Goal: Task Accomplishment & Management: Complete application form

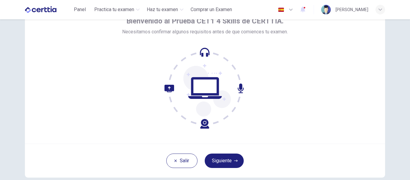
scroll to position [38, 0]
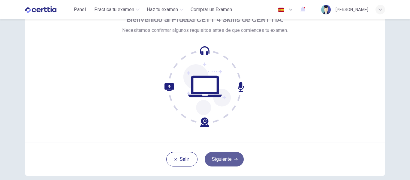
click at [234, 157] on icon "button" at bounding box center [236, 159] width 4 height 4
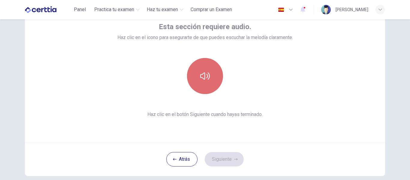
click at [204, 80] on icon "button" at bounding box center [205, 76] width 10 height 10
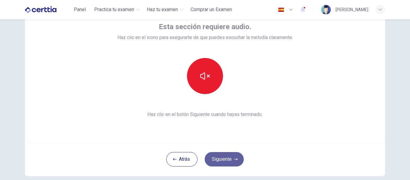
click at [218, 157] on button "Siguiente" at bounding box center [224, 159] width 39 height 14
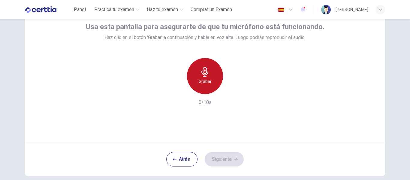
click at [203, 78] on h6 "Grabar" at bounding box center [205, 81] width 13 height 7
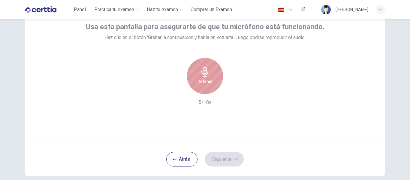
click at [203, 78] on h6 "Detener" at bounding box center [204, 81] width 15 height 7
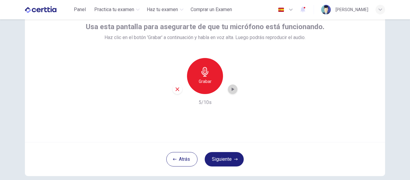
click at [231, 87] on icon "button" at bounding box center [232, 89] width 6 height 6
click at [208, 82] on h6 "Grabar" at bounding box center [205, 81] width 13 height 7
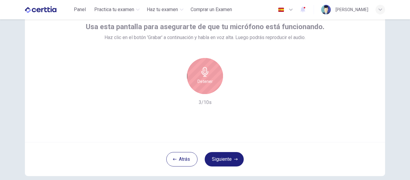
click at [208, 82] on h6 "Detener" at bounding box center [204, 81] width 15 height 7
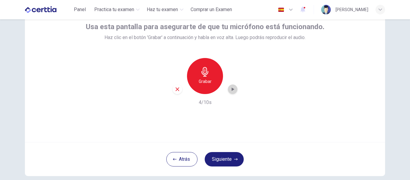
click at [232, 88] on icon "button" at bounding box center [232, 89] width 6 height 6
click at [219, 157] on button "Siguiente" at bounding box center [224, 159] width 39 height 14
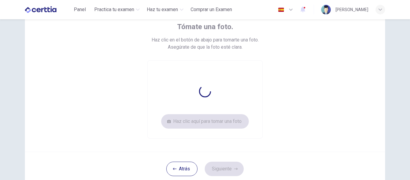
drag, startPoint x: 222, startPoint y: 120, endPoint x: 257, endPoint y: 119, distance: 35.7
click at [253, 146] on div "Tómate una foto. Haz clic en el botón de abajo para tomarte una foto. Asegúrate…" at bounding box center [205, 75] width 360 height 154
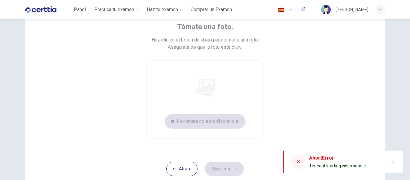
click at [299, 163] on icon at bounding box center [298, 161] width 5 height 5
click at [298, 162] on icon at bounding box center [298, 161] width 3 height 3
click at [389, 129] on div "Tómate una foto. Haz clic en el botón de abajo para tomarte una foto. Asegúrate…" at bounding box center [204, 91] width 379 height 221
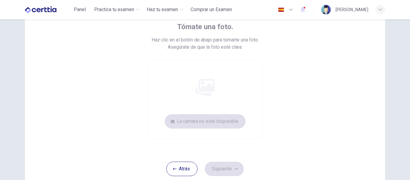
scroll to position [39, 0]
click at [389, 129] on div "Tómate una foto. Haz clic en el botón de abajo para tomarte una foto. Asegúrate…" at bounding box center [204, 91] width 379 height 221
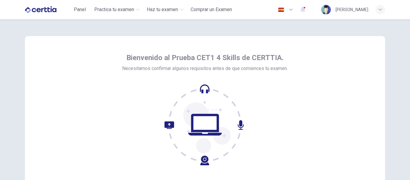
scroll to position [70, 0]
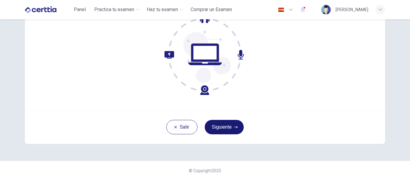
click at [218, 124] on button "Siguiente" at bounding box center [224, 127] width 39 height 14
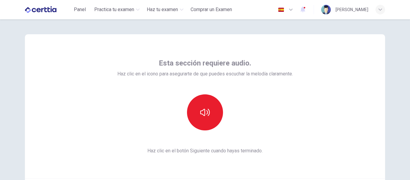
scroll to position [1, 0]
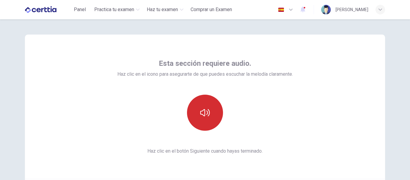
click at [204, 113] on icon "button" at bounding box center [205, 113] width 10 height 10
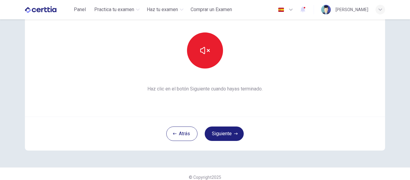
scroll to position [70, 0]
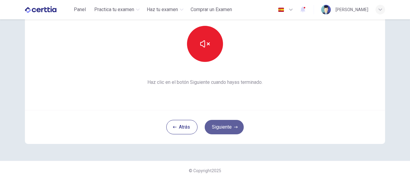
click at [229, 125] on button "Siguiente" at bounding box center [224, 127] width 39 height 14
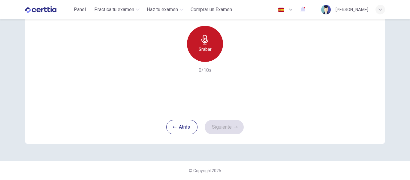
click at [204, 48] on h6 "Grabar" at bounding box center [205, 49] width 13 height 7
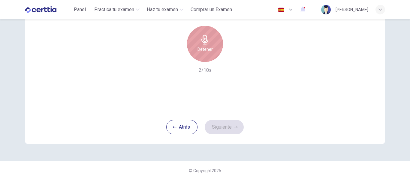
click at [204, 48] on h6 "Detener" at bounding box center [204, 49] width 15 height 7
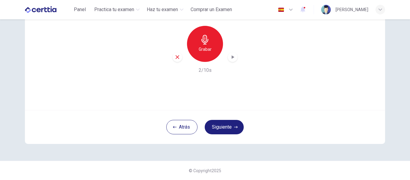
click at [234, 58] on icon "button" at bounding box center [232, 57] width 6 height 6
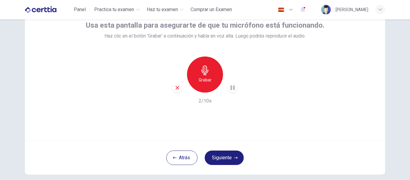
scroll to position [34, 0]
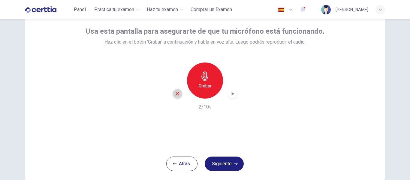
click at [175, 93] on icon "button" at bounding box center [177, 94] width 4 height 4
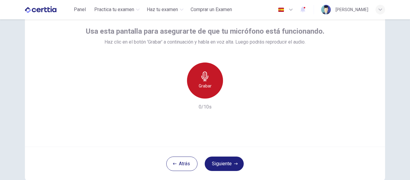
click at [204, 92] on div "Grabar" at bounding box center [205, 80] width 36 height 36
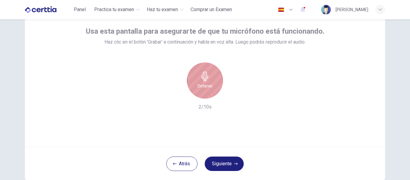
click at [204, 92] on div "Detener" at bounding box center [205, 80] width 36 height 36
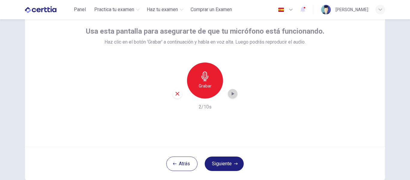
click at [233, 95] on icon "button" at bounding box center [232, 94] width 6 height 6
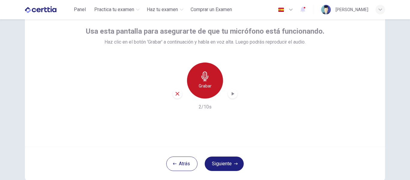
click at [197, 77] on div "Grabar" at bounding box center [205, 80] width 36 height 36
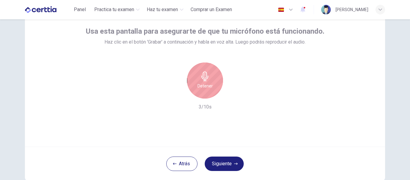
click at [197, 77] on div "Detener" at bounding box center [205, 80] width 36 height 36
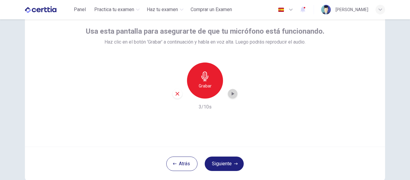
click at [229, 95] on icon "button" at bounding box center [232, 94] width 6 height 6
click at [226, 161] on button "Siguiente" at bounding box center [224, 163] width 39 height 14
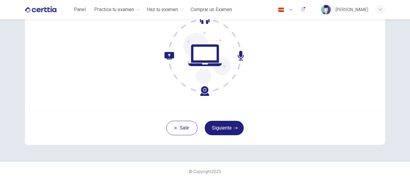
scroll to position [70, 0]
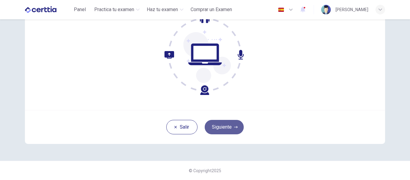
click at [222, 128] on button "Siguiente" at bounding box center [224, 127] width 39 height 14
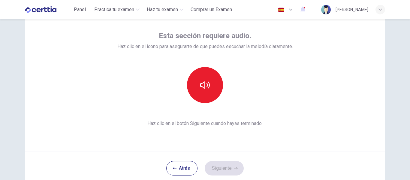
scroll to position [29, 0]
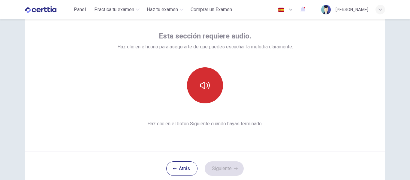
click at [205, 75] on button "button" at bounding box center [205, 85] width 36 height 36
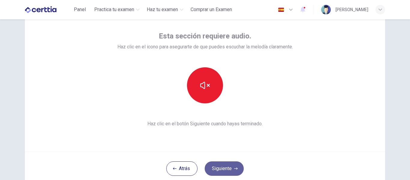
click at [219, 169] on button "Siguiente" at bounding box center [224, 168] width 39 height 14
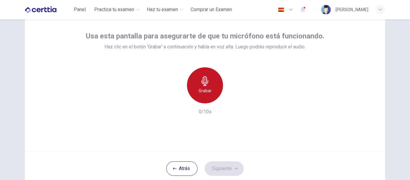
click at [199, 94] on h6 "Grabar" at bounding box center [205, 90] width 13 height 7
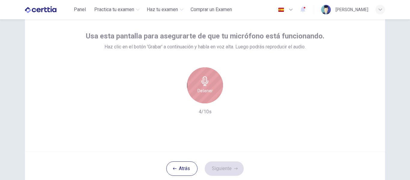
click at [199, 94] on h6 "Detener" at bounding box center [204, 90] width 15 height 7
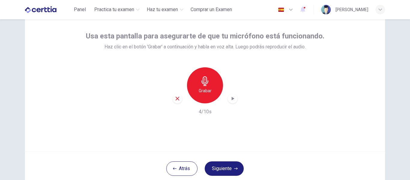
click at [229, 100] on icon "button" at bounding box center [232, 98] width 6 height 6
click at [229, 101] on icon "button" at bounding box center [232, 98] width 6 height 6
click at [218, 168] on button "Siguiente" at bounding box center [224, 168] width 39 height 14
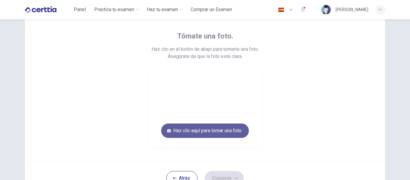
click at [214, 130] on button "Haz clic aquí para tomar una foto" at bounding box center [205, 130] width 88 height 14
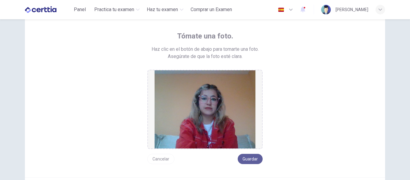
click at [250, 156] on button "Guardar" at bounding box center [250, 159] width 25 height 10
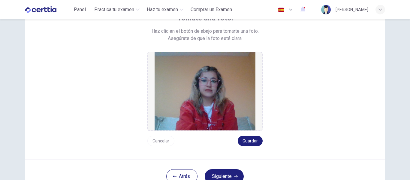
scroll to position [59, 0]
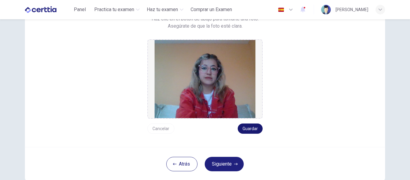
click at [244, 131] on button "Guardar" at bounding box center [250, 128] width 25 height 10
click at [223, 161] on button "Siguiente" at bounding box center [224, 164] width 39 height 14
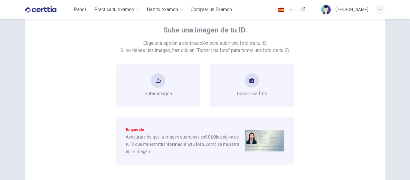
scroll to position [34, 0]
click at [252, 88] on button "take photo" at bounding box center [251, 81] width 14 height 14
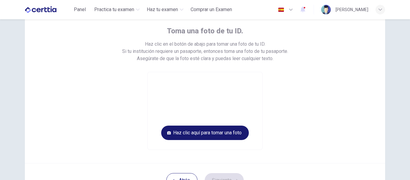
click at [211, 131] on button "Haz clic aquí para tomar una foto" at bounding box center [205, 132] width 88 height 14
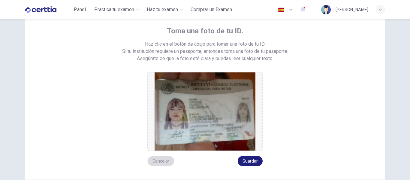
click at [160, 163] on button "Cancelar" at bounding box center [160, 161] width 27 height 10
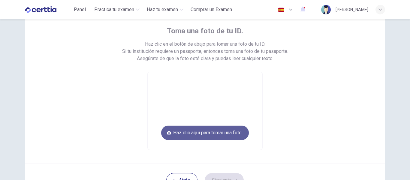
click at [211, 136] on button "Haz clic aquí para tomar una foto" at bounding box center [205, 132] width 88 height 14
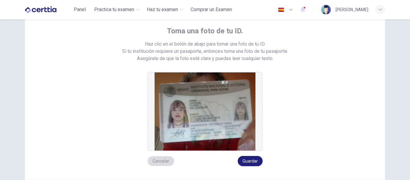
click at [163, 158] on button "Cancelar" at bounding box center [160, 161] width 27 height 10
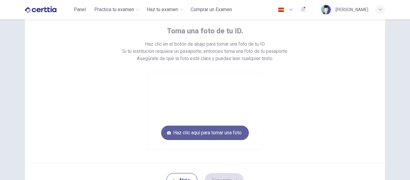
click at [180, 137] on button "Haz clic aquí para tomar una foto" at bounding box center [205, 132] width 88 height 14
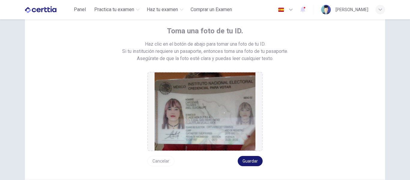
click at [244, 164] on button "Guardar" at bounding box center [250, 161] width 25 height 10
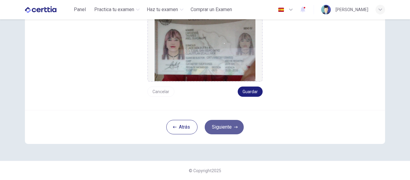
click at [219, 125] on button "Siguiente" at bounding box center [224, 127] width 39 height 14
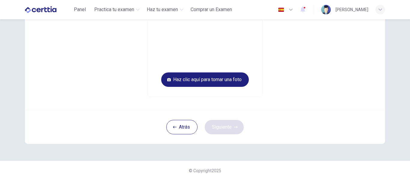
scroll to position [16, 0]
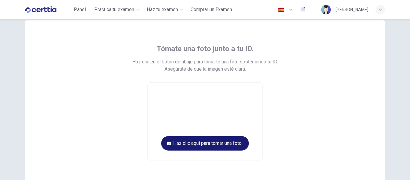
click at [209, 138] on button "Haz clic aquí para tomar una foto" at bounding box center [205, 143] width 88 height 14
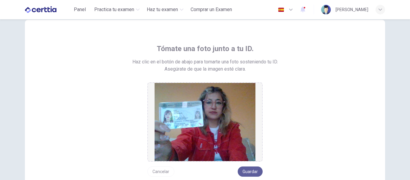
click at [245, 170] on button "Guardar" at bounding box center [250, 171] width 25 height 10
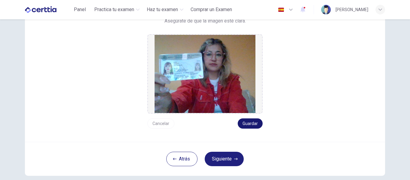
scroll to position [64, 0]
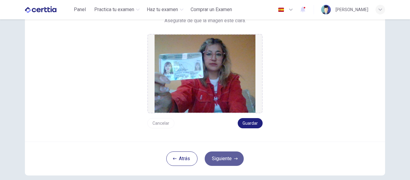
click at [229, 162] on button "Siguiente" at bounding box center [224, 158] width 39 height 14
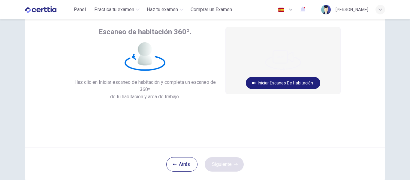
scroll to position [25, 0]
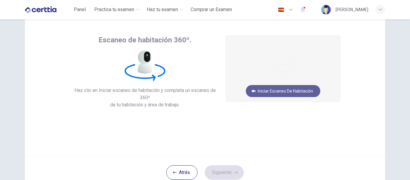
click at [268, 92] on button "Iniciar escaneo de habitación" at bounding box center [283, 91] width 74 height 12
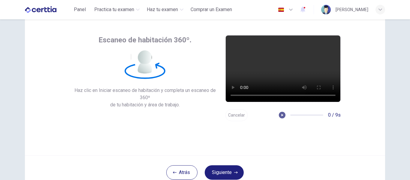
click at [280, 117] on icon "button" at bounding box center [282, 115] width 4 height 4
click at [242, 114] on button "Cancelar" at bounding box center [236, 115] width 22 height 12
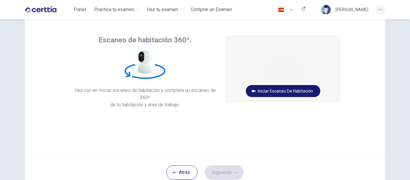
click at [268, 89] on button "Iniciar escaneo de habitación" at bounding box center [283, 91] width 74 height 12
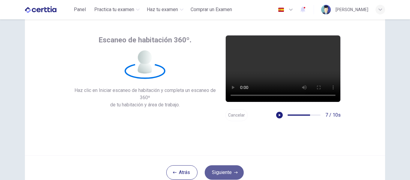
click at [222, 175] on button "Siguiente" at bounding box center [224, 172] width 39 height 14
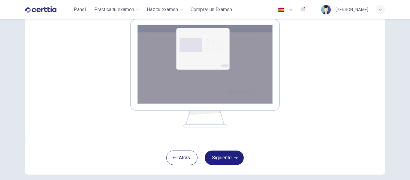
scroll to position [105, 0]
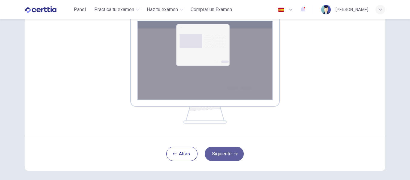
click at [218, 152] on button "Siguiente" at bounding box center [224, 153] width 39 height 14
click at [220, 154] on button "Siguiente" at bounding box center [224, 153] width 39 height 14
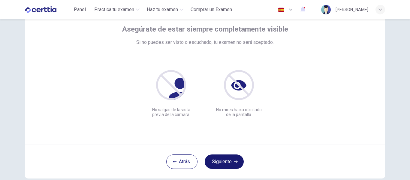
scroll to position [70, 0]
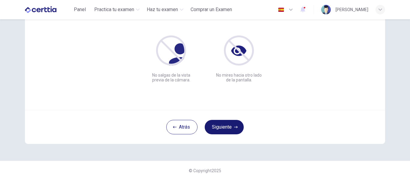
click at [235, 125] on icon "button" at bounding box center [236, 127] width 4 height 4
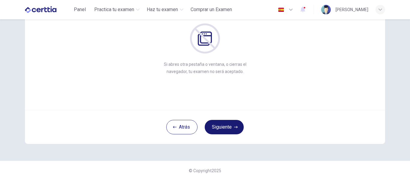
click at [235, 125] on icon "button" at bounding box center [236, 127] width 4 height 4
click at [227, 126] on button "Siguiente" at bounding box center [224, 127] width 39 height 14
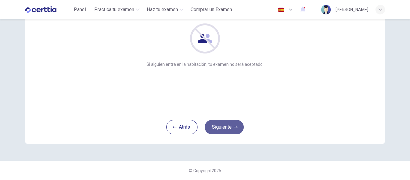
click at [224, 125] on button "Siguiente" at bounding box center [224, 127] width 39 height 14
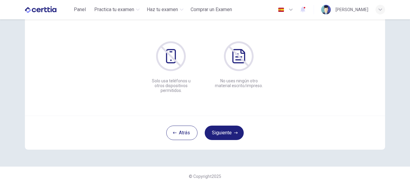
scroll to position [65, 0]
click at [224, 133] on button "Siguiente" at bounding box center [224, 132] width 39 height 14
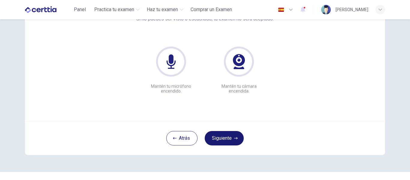
scroll to position [61, 0]
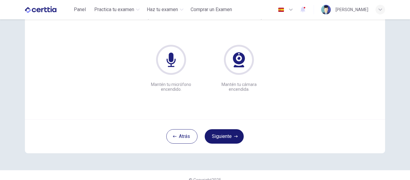
click at [224, 133] on button "Siguiente" at bounding box center [224, 136] width 39 height 14
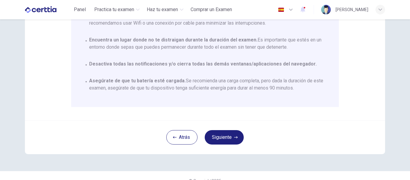
scroll to position [35, 0]
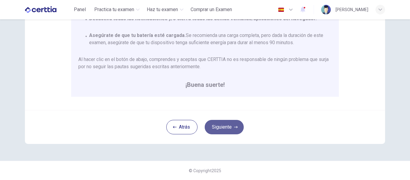
click at [224, 128] on button "Siguiente" at bounding box center [224, 127] width 39 height 14
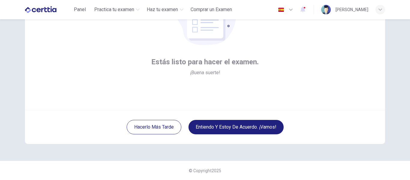
scroll to position [67, 0]
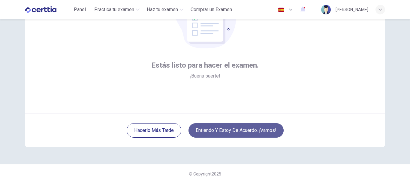
click at [252, 135] on button "Entiendo y estoy de acuerdo. ¡Vamos!" at bounding box center [235, 130] width 95 height 14
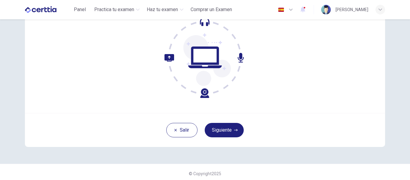
scroll to position [68, 0]
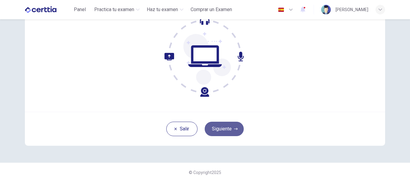
click at [235, 132] on button "Siguiente" at bounding box center [224, 128] width 39 height 14
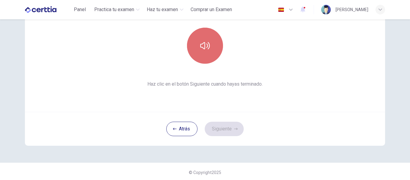
click at [196, 49] on button "button" at bounding box center [205, 46] width 36 height 36
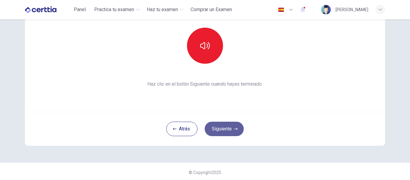
click at [219, 128] on button "Siguiente" at bounding box center [224, 128] width 39 height 14
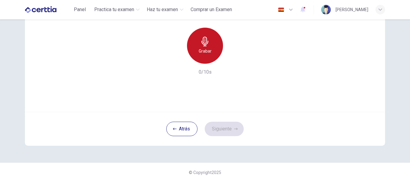
click at [199, 52] on h6 "Grabar" at bounding box center [205, 50] width 13 height 7
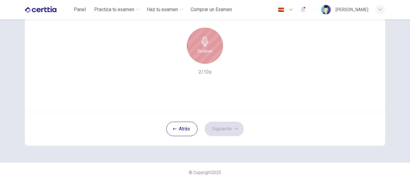
click at [199, 52] on h6 "Detener" at bounding box center [204, 50] width 15 height 7
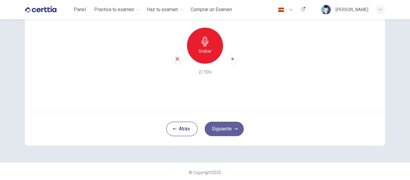
click at [219, 130] on button "Siguiente" at bounding box center [224, 128] width 39 height 14
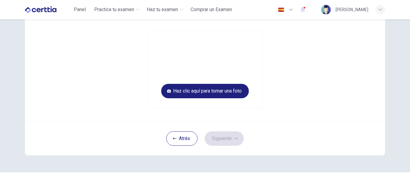
scroll to position [57, 0]
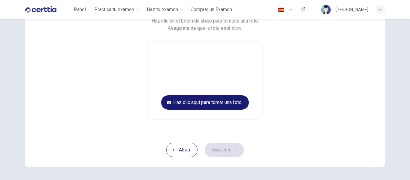
click at [209, 100] on button "Haz clic aquí para tomar una foto" at bounding box center [205, 102] width 88 height 14
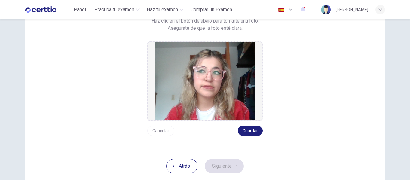
click at [159, 136] on div "Tómate una foto. Haz clic en el botón de abajo para tomarte una foto. Asegúrate…" at bounding box center [205, 64] width 360 height 170
click at [160, 131] on button "Cancelar" at bounding box center [160, 130] width 27 height 10
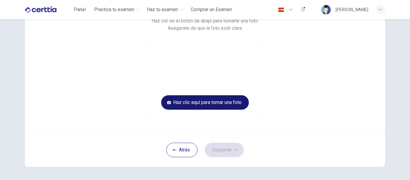
click at [210, 100] on button "Haz clic aquí para tomar una foto" at bounding box center [205, 102] width 88 height 14
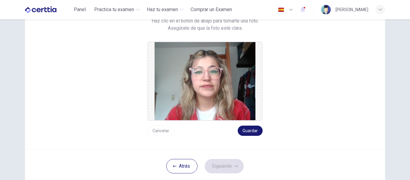
click at [245, 131] on button "Guardar" at bounding box center [250, 130] width 25 height 10
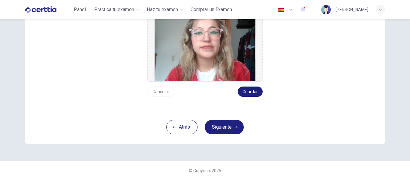
click at [228, 127] on div "Tómate una foto. Haz clic en el botón de abajo para tomarte una foto. Asegúrate…" at bounding box center [205, 42] width 360 height 204
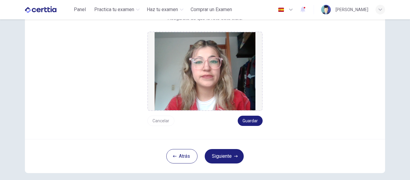
scroll to position [74, 0]
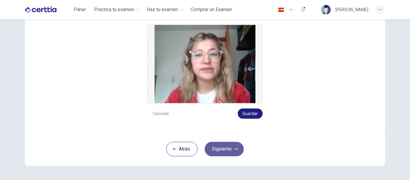
click at [216, 149] on button "Siguiente" at bounding box center [224, 149] width 39 height 14
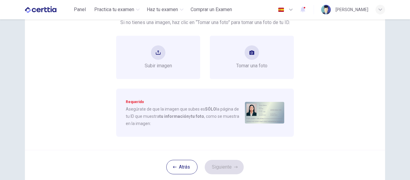
scroll to position [55, 0]
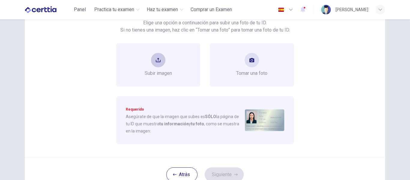
click at [153, 61] on button "upload" at bounding box center [158, 60] width 14 height 14
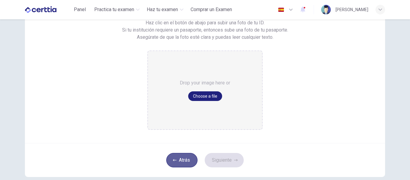
click at [187, 157] on button "Atrás" at bounding box center [181, 160] width 31 height 14
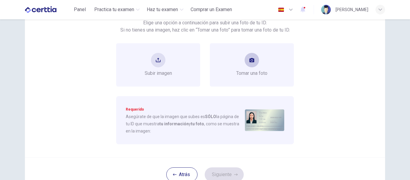
click at [255, 60] on button "take photo" at bounding box center [251, 60] width 14 height 14
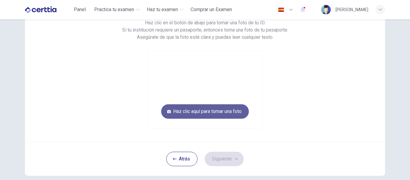
click at [223, 111] on button "Haz clic aquí para tomar una foto" at bounding box center [205, 111] width 88 height 14
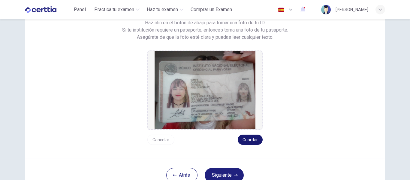
scroll to position [103, 0]
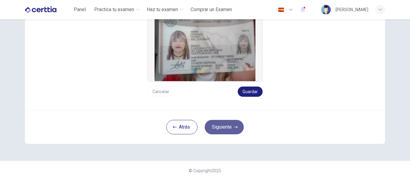
click at [223, 130] on button "Siguiente" at bounding box center [224, 127] width 39 height 14
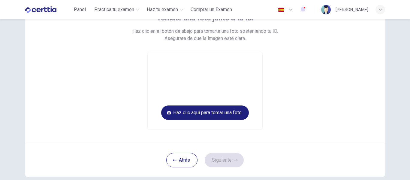
scroll to position [47, 0]
click at [221, 113] on button "Haz clic aquí para tomar una foto" at bounding box center [205, 112] width 88 height 14
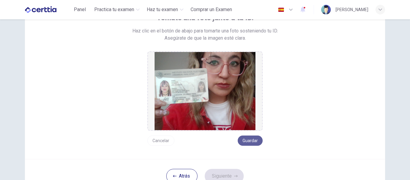
click at [255, 139] on button "Guardar" at bounding box center [250, 140] width 25 height 10
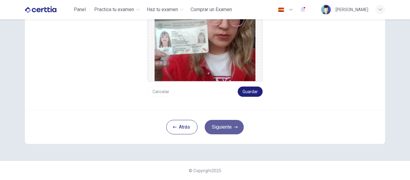
click at [230, 126] on button "Siguiente" at bounding box center [224, 127] width 39 height 14
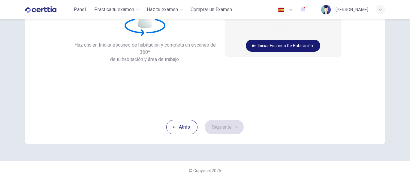
scroll to position [0, 0]
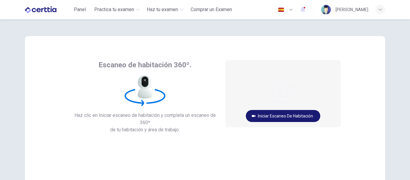
click at [283, 120] on button "Iniciar escaneo de habitación" at bounding box center [283, 116] width 74 height 12
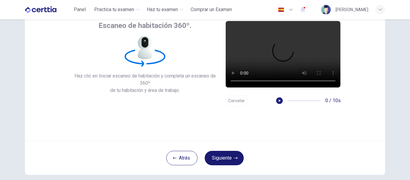
scroll to position [69, 0]
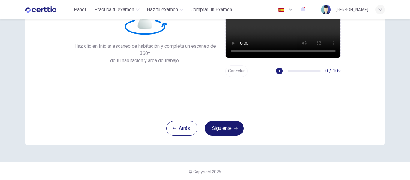
click at [219, 129] on button "Siguiente" at bounding box center [224, 128] width 39 height 14
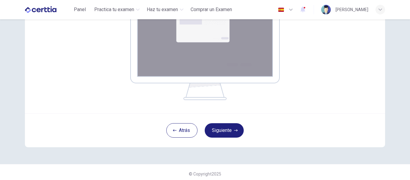
scroll to position [131, 0]
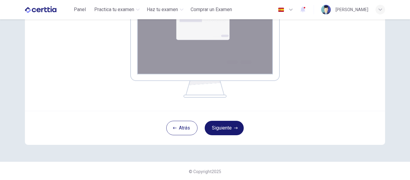
click at [218, 131] on button "Siguiente" at bounding box center [224, 128] width 39 height 14
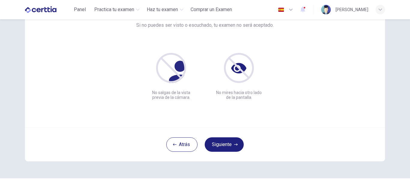
scroll to position [44, 0]
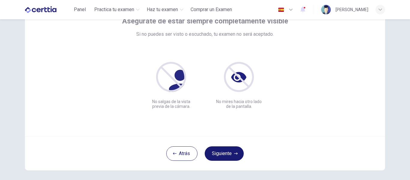
click at [217, 158] on button "Siguiente" at bounding box center [224, 153] width 39 height 14
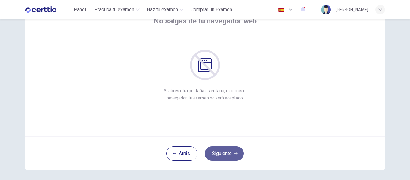
click at [217, 154] on button "Siguiente" at bounding box center [224, 153] width 39 height 14
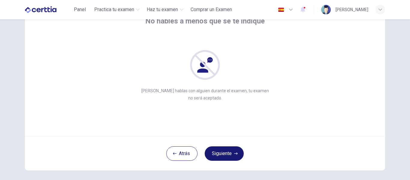
click at [217, 154] on button "Siguiente" at bounding box center [224, 153] width 39 height 14
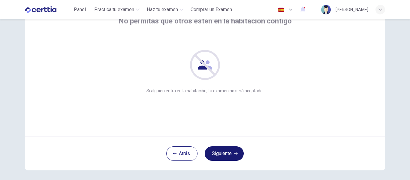
click at [217, 154] on button "Siguiente" at bounding box center [224, 153] width 39 height 14
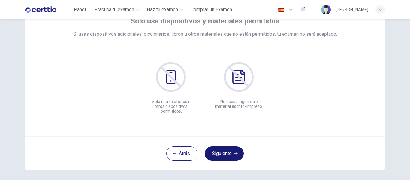
click at [217, 154] on button "Siguiente" at bounding box center [224, 153] width 39 height 14
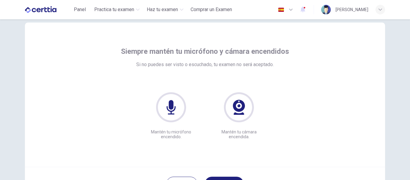
scroll to position [67, 0]
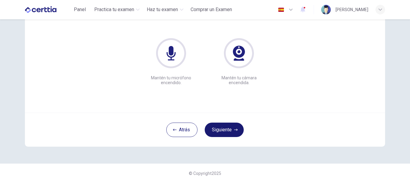
click at [232, 125] on button "Siguiente" at bounding box center [224, 129] width 39 height 14
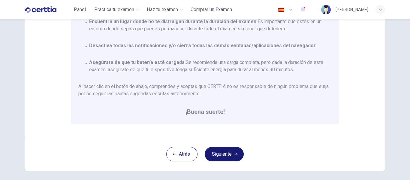
scroll to position [130, 0]
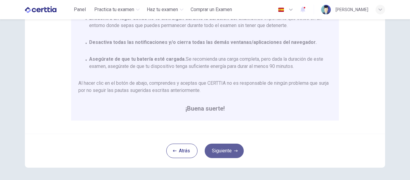
click at [223, 149] on button "Siguiente" at bounding box center [224, 150] width 39 height 14
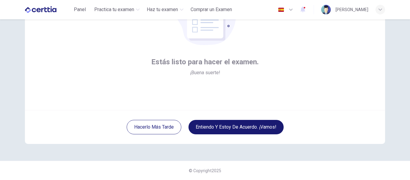
scroll to position [70, 0]
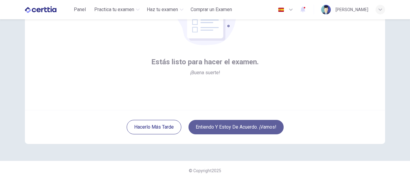
click at [244, 124] on button "Entiendo y estoy de acuerdo. ¡Vamos!" at bounding box center [235, 127] width 95 height 14
